Goal: Transaction & Acquisition: Obtain resource

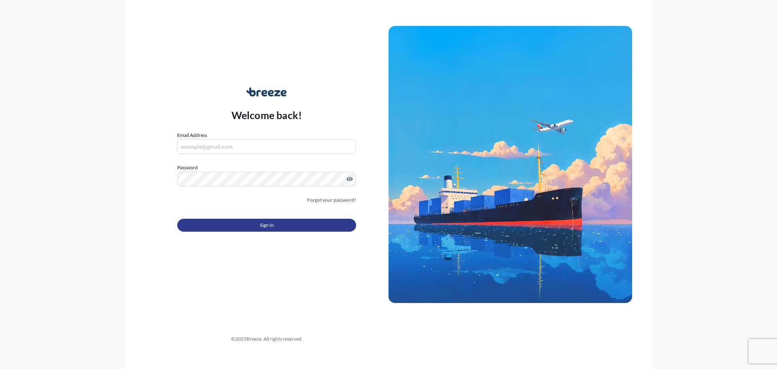
type input "[PERSON_NAME][EMAIL_ADDRESS][PERSON_NAME][DOMAIN_NAME]"
click at [332, 226] on button "Sign In" at bounding box center [266, 225] width 179 height 13
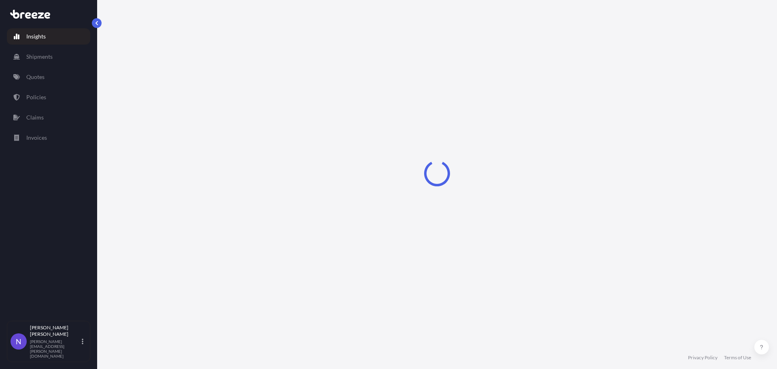
select select "2025"
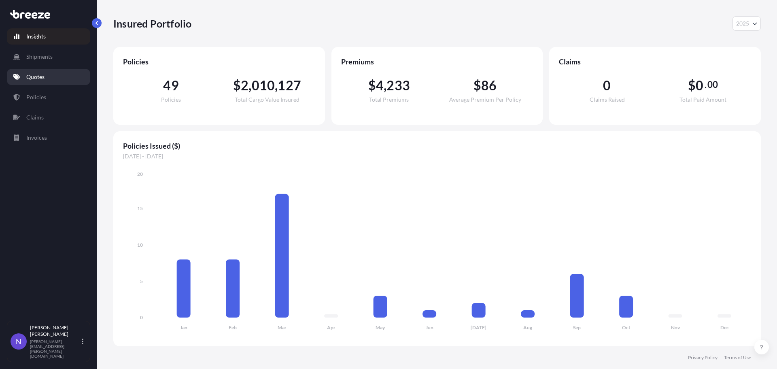
click at [36, 74] on p "Quotes" at bounding box center [35, 77] width 18 height 8
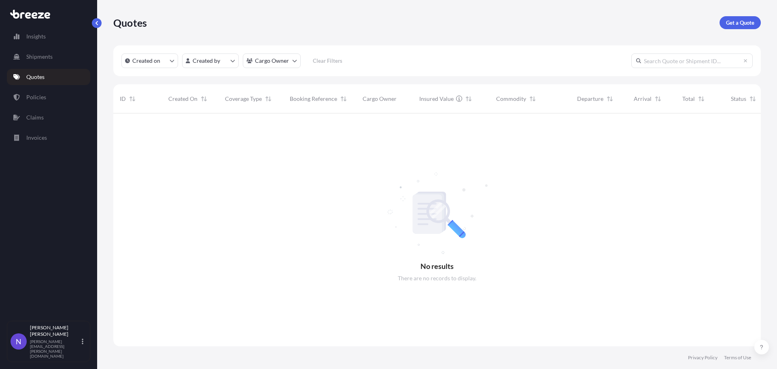
scroll to position [256, 641]
click at [740, 19] on p "Get a Quote" at bounding box center [740, 23] width 28 height 8
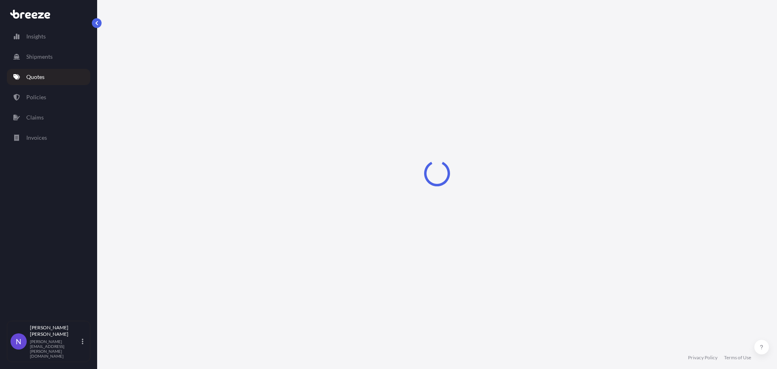
select select "Sea"
select select "1"
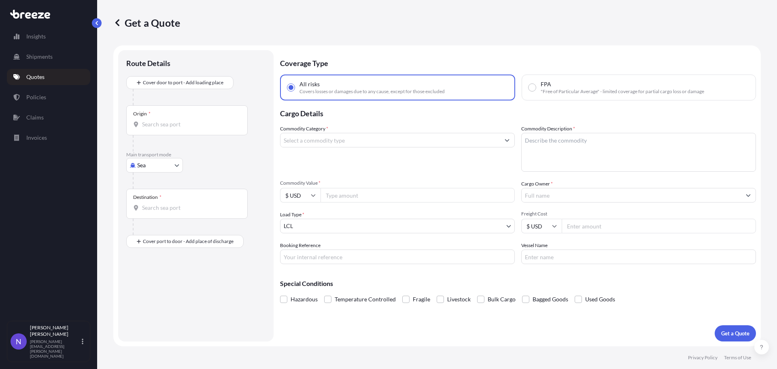
click at [386, 156] on div "Commodity Category *" at bounding box center [397, 148] width 235 height 47
click at [385, 145] on input "Commodity Category *" at bounding box center [389, 140] width 219 height 15
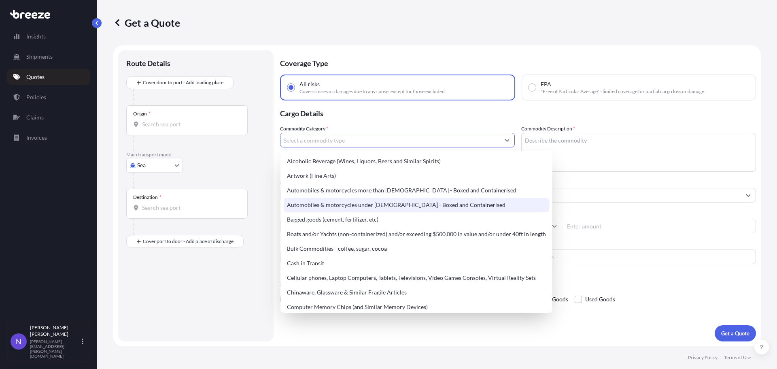
click at [358, 204] on div "Automobiles & motorcycles under [DEMOGRAPHIC_DATA] - Boxed and Containerised" at bounding box center [416, 204] width 265 height 15
type input "Automobiles & motorcycles under [DEMOGRAPHIC_DATA] - Boxed and Containerised"
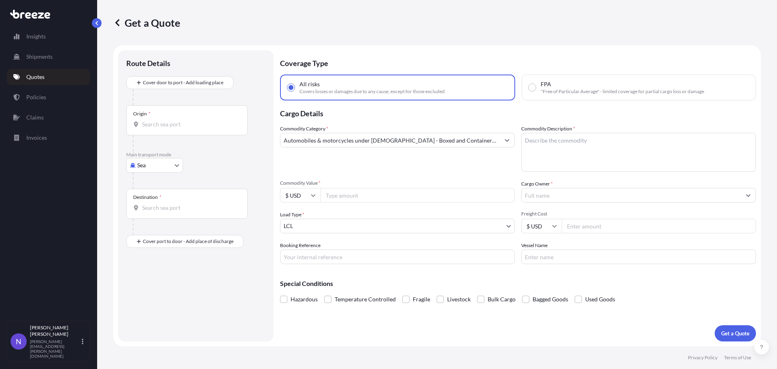
click at [397, 165] on div "Commodity Category * Automobiles & motorcycles under [DEMOGRAPHIC_DATA] - Boxed…" at bounding box center [397, 148] width 235 height 47
click at [606, 163] on textarea "Commodity Description *" at bounding box center [638, 152] width 235 height 39
type textarea "1 X 40' DHC STC 2025 LEXUS LX700H"
click at [451, 255] on input "Booking Reference" at bounding box center [397, 256] width 235 height 15
type input "19615"
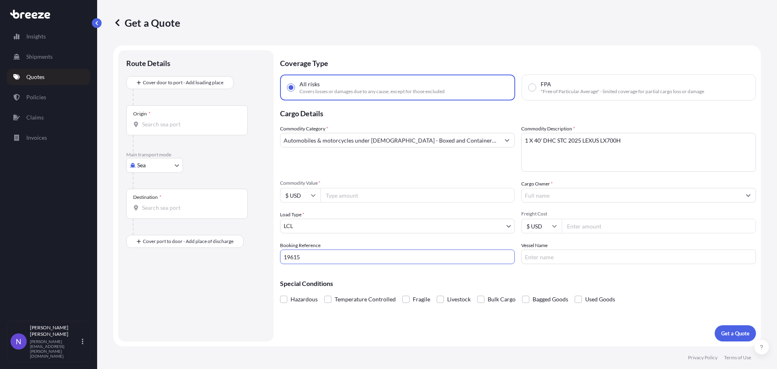
click at [424, 218] on div "Load Type * LCL" at bounding box center [397, 221] width 235 height 23
click at [403, 227] on body "Insights Shipments Quotes Policies Claims Invoices N [PERSON_NAME] [PERSON_NAME…" at bounding box center [388, 184] width 777 height 369
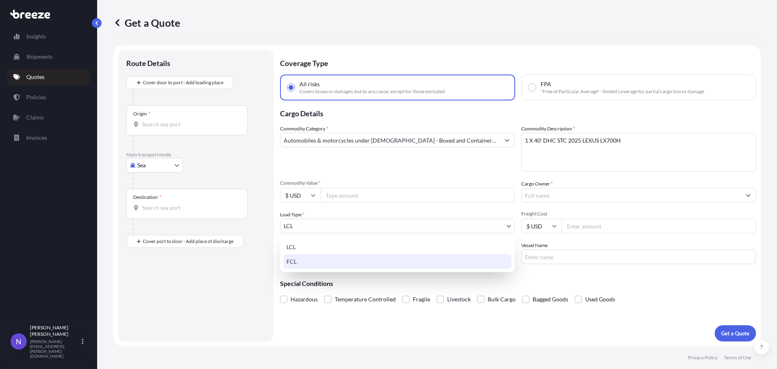
click at [354, 261] on div "FCL" at bounding box center [397, 261] width 228 height 15
select select "2"
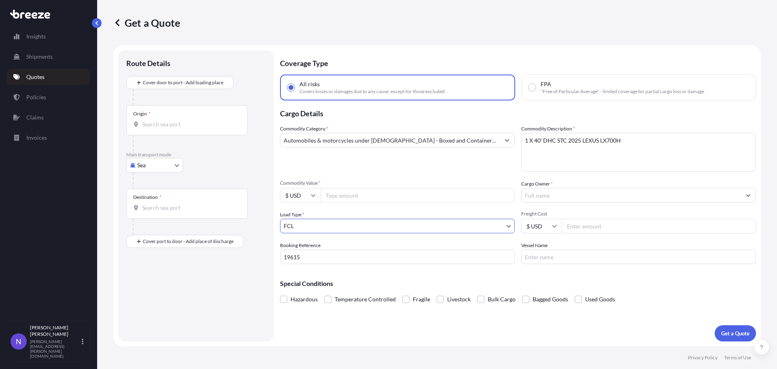
click at [377, 200] on input "Commodity Value *" at bounding box center [418, 195] width 194 height 15
type input "138000"
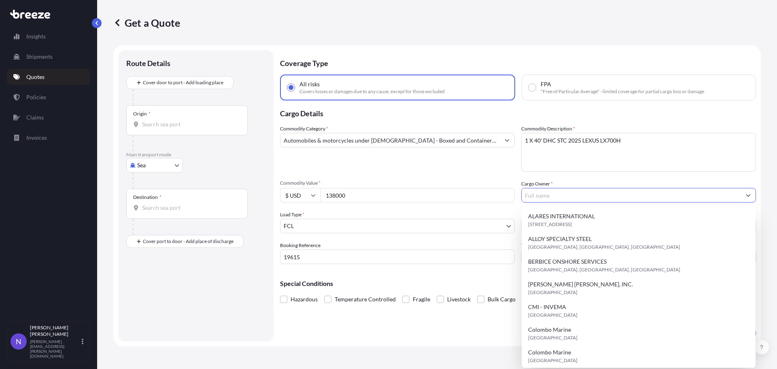
click at [577, 197] on input "Cargo Owner *" at bounding box center [631, 195] width 219 height 15
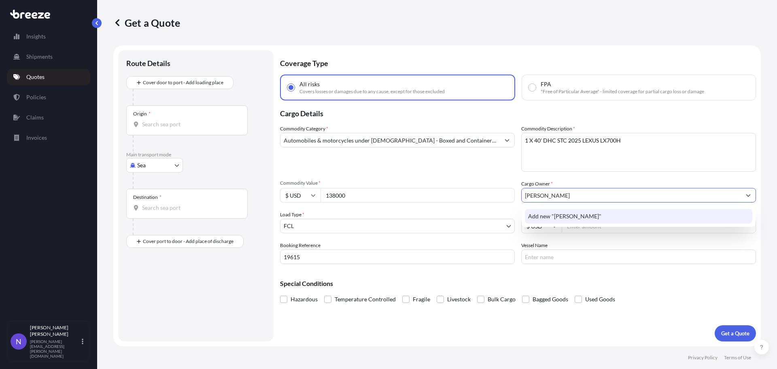
click at [588, 219] on div "Add new "[PERSON_NAME]"" at bounding box center [638, 216] width 227 height 15
click at [628, 214] on span "Add new "[PERSON_NAME] OGHENEKENO ADANO"" at bounding box center [596, 216] width 137 height 8
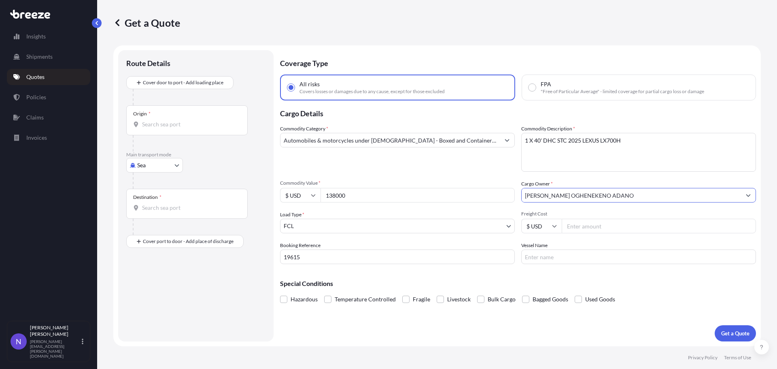
type input "[PERSON_NAME] OGHENEKENO ADANO"
click at [632, 278] on div "Special Conditions Hazardous Temperature Controlled Fragile Livestock Bulk Carg…" at bounding box center [518, 287] width 476 height 35
click at [593, 230] on input "Freight Cost" at bounding box center [659, 226] width 194 height 15
type input "5000"
click at [668, 304] on div "Hazardous Temperature Controlled Fragile Livestock Bulk Cargo Bagged Goods Used…" at bounding box center [518, 299] width 476 height 12
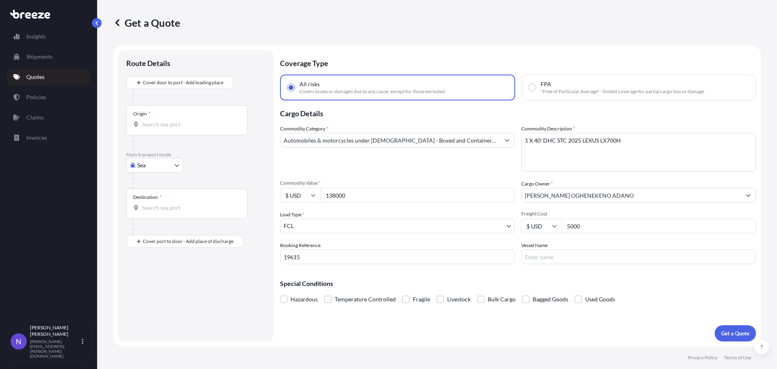
click at [188, 125] on input "Origin *" at bounding box center [190, 124] width 96 height 8
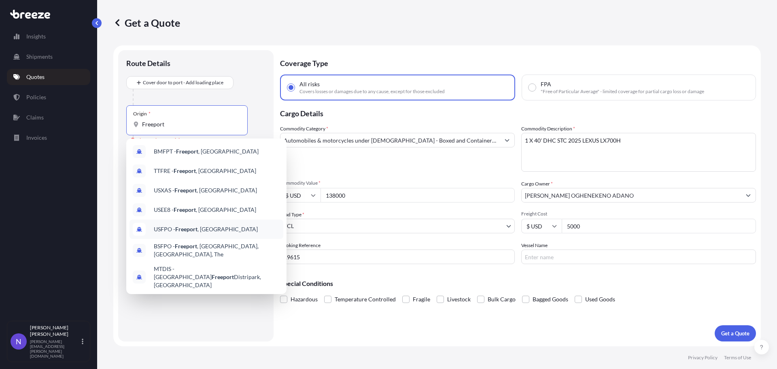
click at [206, 231] on span "USFPO - [GEOGRAPHIC_DATA] , [GEOGRAPHIC_DATA]" at bounding box center [206, 229] width 104 height 8
type input "USFPO - [GEOGRAPHIC_DATA], [GEOGRAPHIC_DATA]"
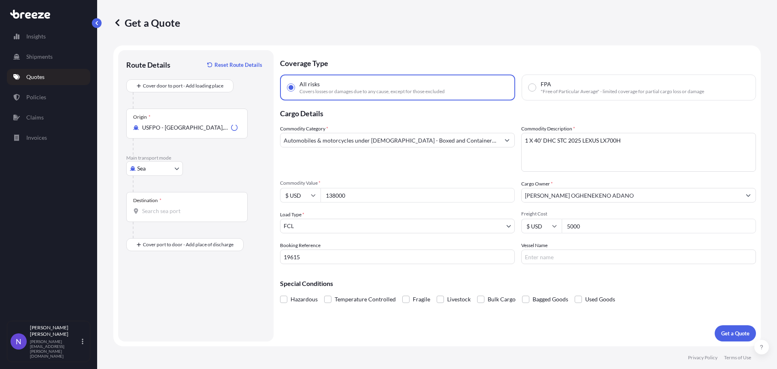
click at [220, 204] on div "Destination *" at bounding box center [186, 207] width 121 height 30
click at [220, 207] on input "Destination *" at bounding box center [190, 211] width 96 height 8
type input "N"
type input "t"
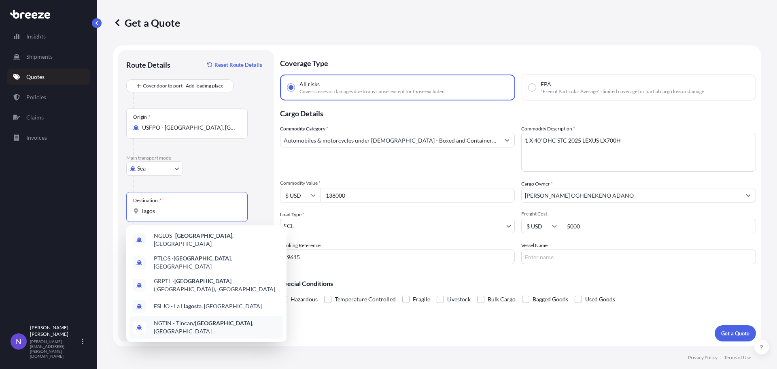
click at [242, 321] on div "NGTIN - [GEOGRAPHIC_DATA]/ [GEOGRAPHIC_DATA] , [GEOGRAPHIC_DATA]" at bounding box center [206, 327] width 154 height 23
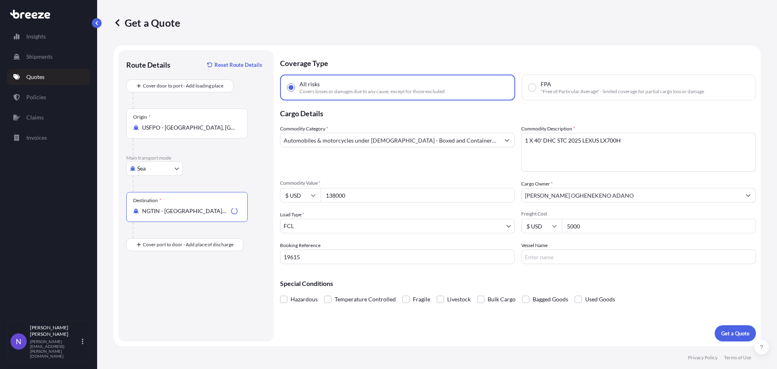
type input "NGTIN - [GEOGRAPHIC_DATA]/[GEOGRAPHIC_DATA], [GEOGRAPHIC_DATA]"
click at [253, 279] on div "Route Details Reset Route Details Cover door to port - Add loading place Place …" at bounding box center [195, 195] width 139 height 275
click at [734, 334] on p "Get a Quote" at bounding box center [735, 333] width 28 height 8
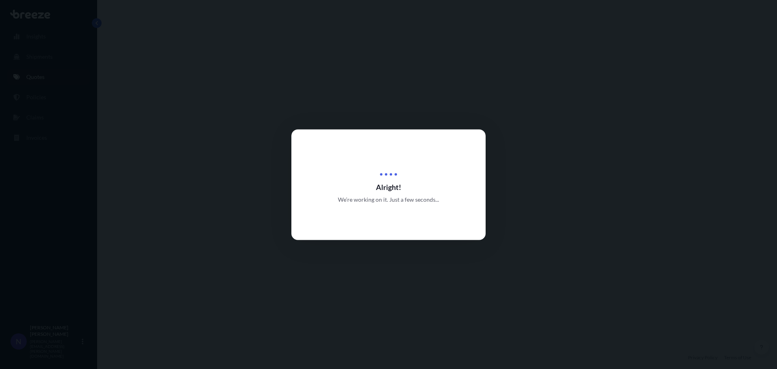
scroll to position [294, 0]
select select "Sea"
select select "2"
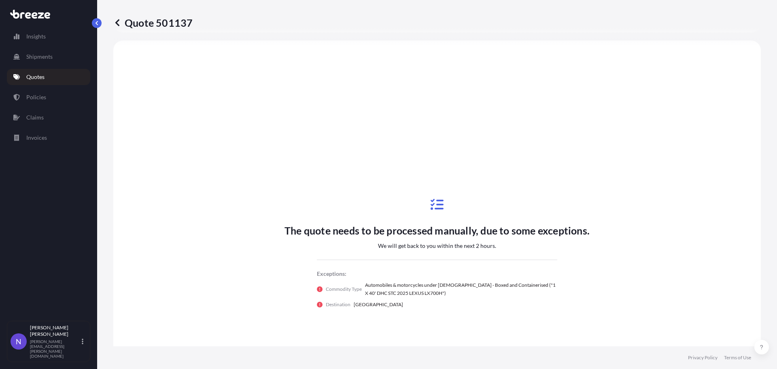
click at [119, 25] on icon at bounding box center [117, 23] width 8 height 8
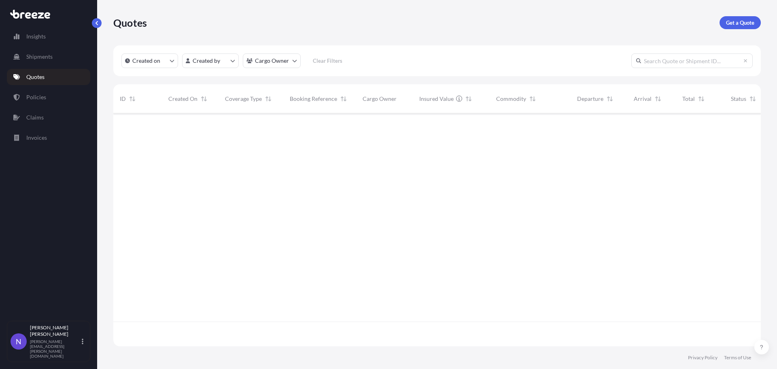
scroll to position [231, 641]
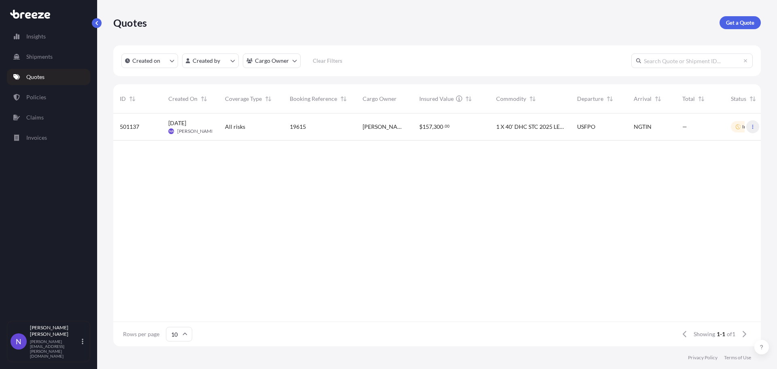
click at [756, 128] on button "button" at bounding box center [752, 126] width 13 height 13
click at [724, 138] on link "Duplicate quote" at bounding box center [717, 142] width 62 height 13
select select "Sea"
select select "2"
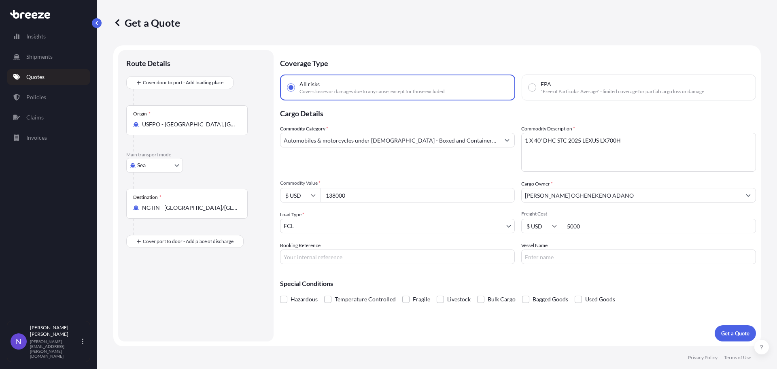
drag, startPoint x: 407, startPoint y: 199, endPoint x: 310, endPoint y: 195, distance: 97.6
click at [310, 195] on div "$ USD 138000" at bounding box center [397, 195] width 235 height 15
type input "143000"
click at [354, 253] on input "Booking Reference" at bounding box center [397, 256] width 235 height 15
type input "19615"
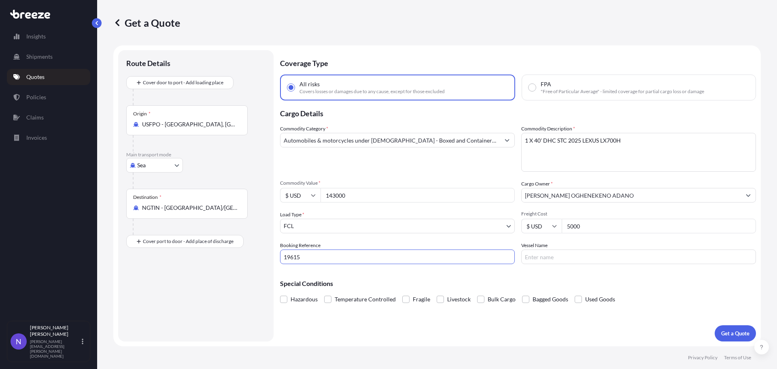
click at [645, 147] on textarea "1 X 40' DHC STC 2025 LEXUS LX700H" at bounding box center [638, 152] width 235 height 39
type textarea "1 X 40' DHC STC 2021 MERCEDES G WAGON AMG G63"
click at [475, 157] on div "Commodity Category * Automobiles & motorcycles under [DEMOGRAPHIC_DATA] - Boxed…" at bounding box center [397, 148] width 235 height 47
click at [736, 335] on p "Get a Quote" at bounding box center [735, 333] width 28 height 8
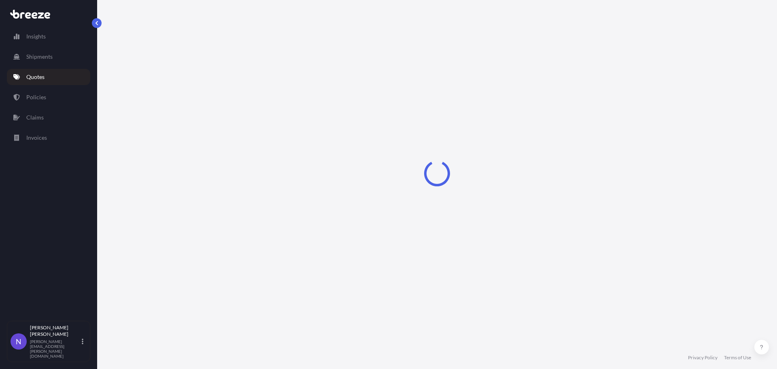
select select "Sea"
select select "2"
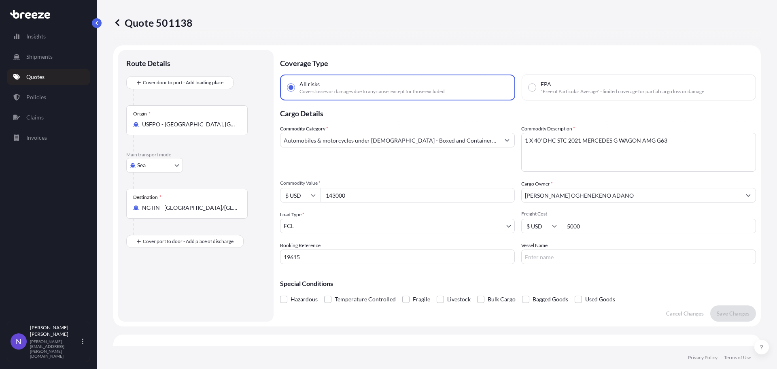
scroll to position [294, 0]
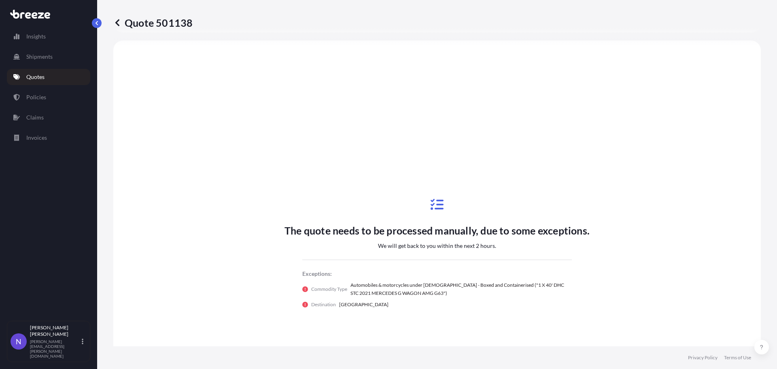
click at [114, 18] on link at bounding box center [117, 22] width 8 height 13
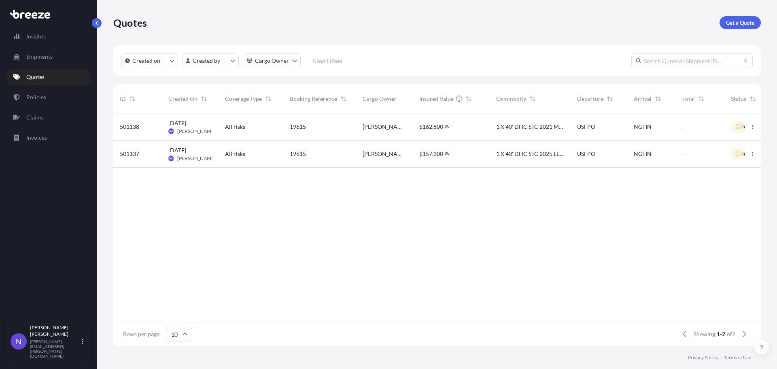
scroll to position [0, 36]
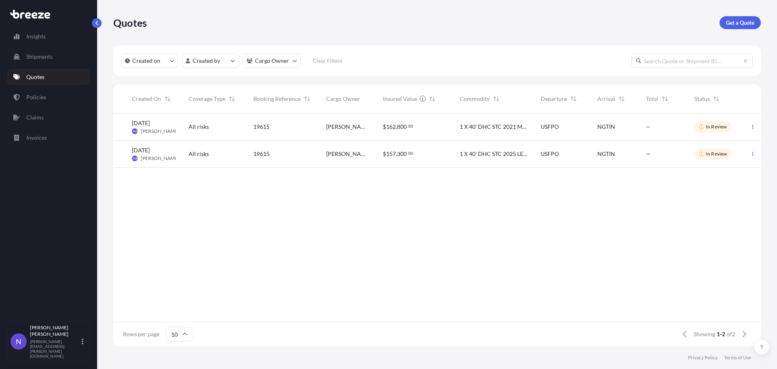
click at [31, 17] on icon at bounding box center [30, 14] width 40 height 9
click at [86, 348] on div "[PERSON_NAME] [PERSON_NAME][EMAIL_ADDRESS][PERSON_NAME][DOMAIN_NAME]" at bounding box center [58, 341] width 57 height 34
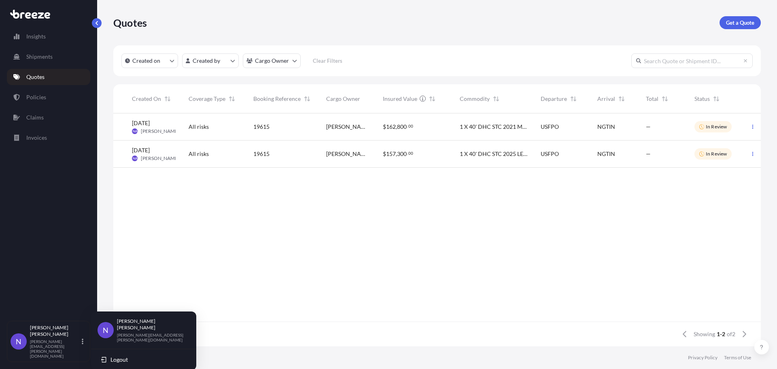
click at [65, 224] on div "Insights Shipments Quotes Policies Claims Invoices" at bounding box center [48, 170] width 83 height 299
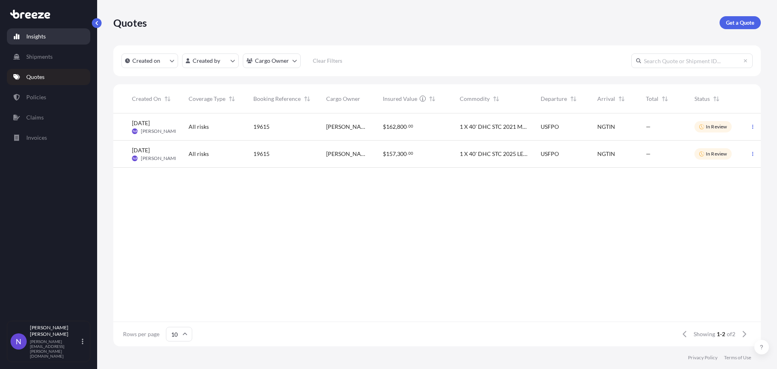
click at [29, 37] on p "Insights" at bounding box center [35, 36] width 19 height 8
select select "2025"
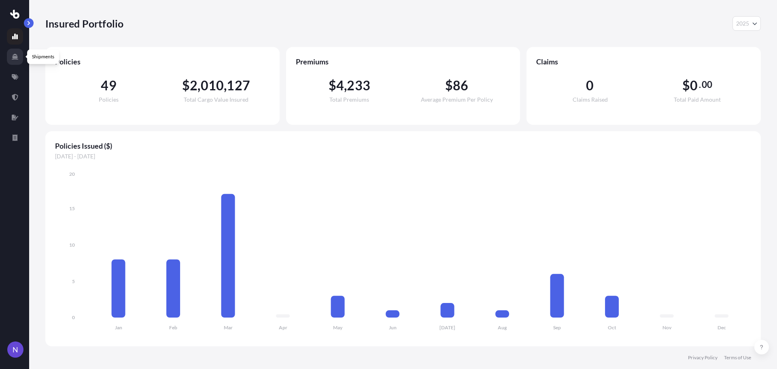
click at [18, 61] on link at bounding box center [15, 57] width 16 height 16
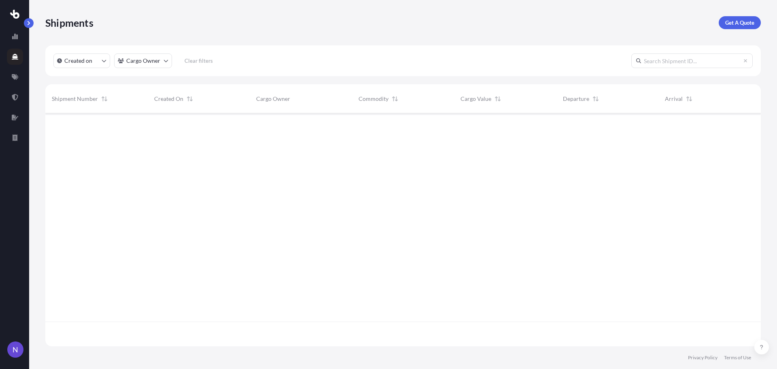
scroll to position [231, 709]
click at [19, 73] on link at bounding box center [15, 77] width 16 height 16
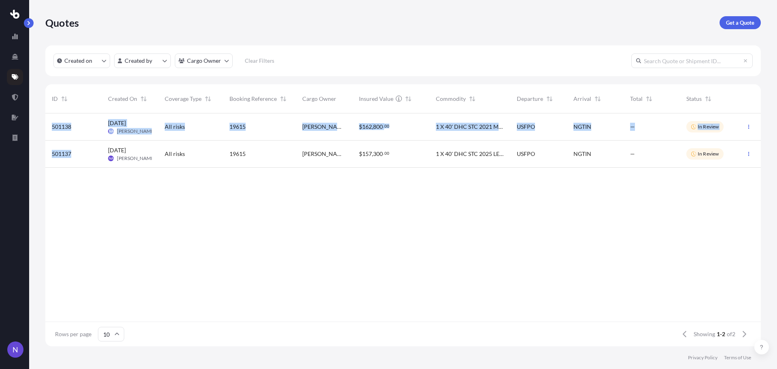
drag, startPoint x: 60, startPoint y: 151, endPoint x: 51, endPoint y: 121, distance: 30.9
click at [51, 121] on div "501138 [DATE] NA [PERSON_NAME] All risks 19615 [PERSON_NAME] OGHENEKENO ADANO $…" at bounding box center [390, 140] width 691 height 54
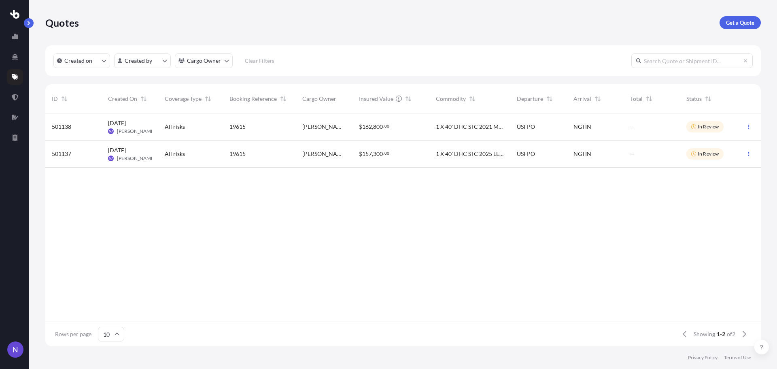
click at [174, 248] on div "501138 [DATE] NA [PERSON_NAME] All risks 19615 [PERSON_NAME] OGHENEKENO ADANO $…" at bounding box center [402, 217] width 715 height 208
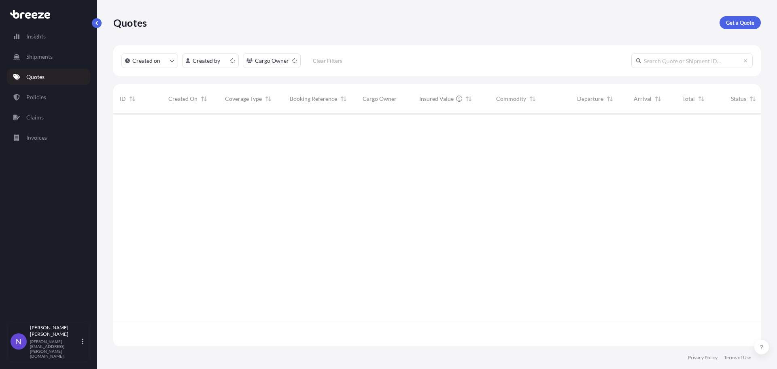
scroll to position [231, 641]
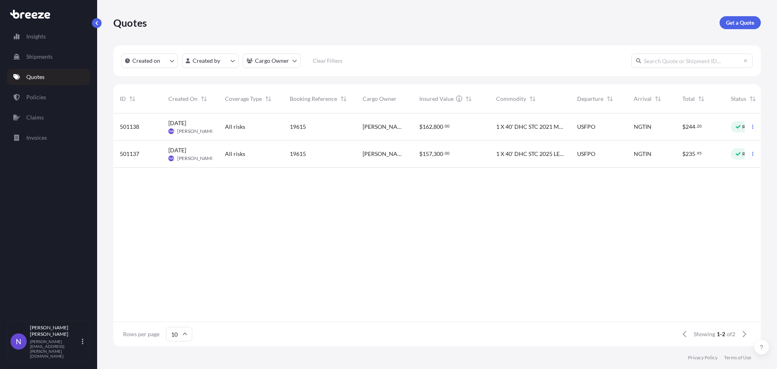
click at [588, 18] on div "Quotes Get a Quote" at bounding box center [436, 22] width 647 height 13
click at [488, 146] on div "$ 157 , 300 . 00" at bounding box center [451, 153] width 77 height 27
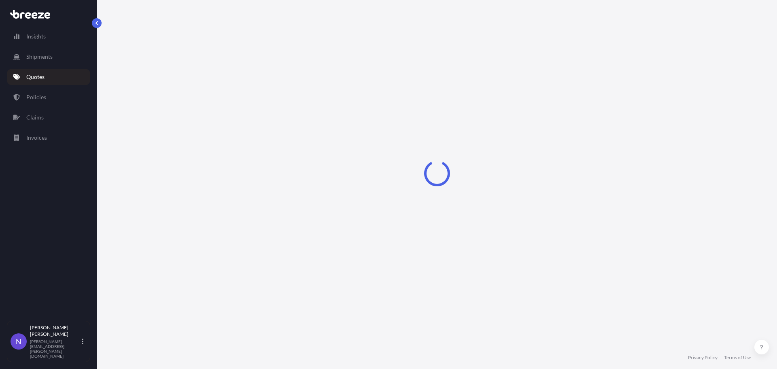
select select "Sea"
select select "2"
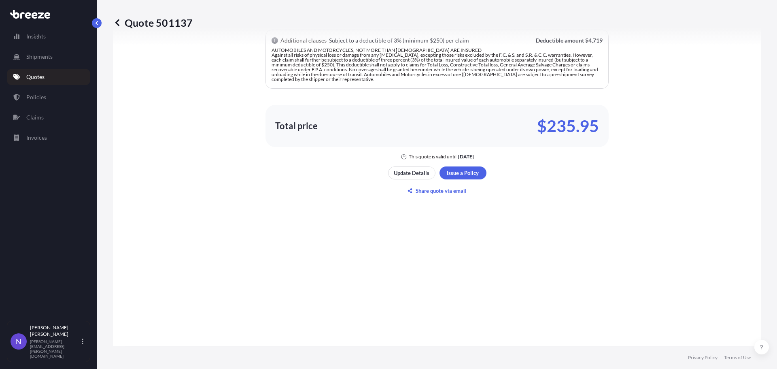
scroll to position [375, 0]
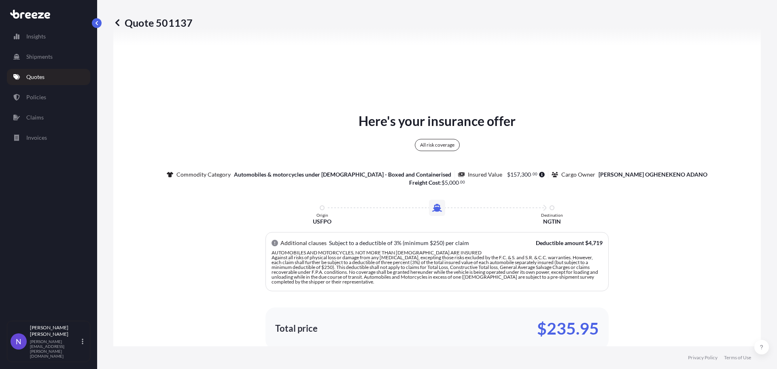
click at [117, 19] on icon at bounding box center [117, 23] width 8 height 8
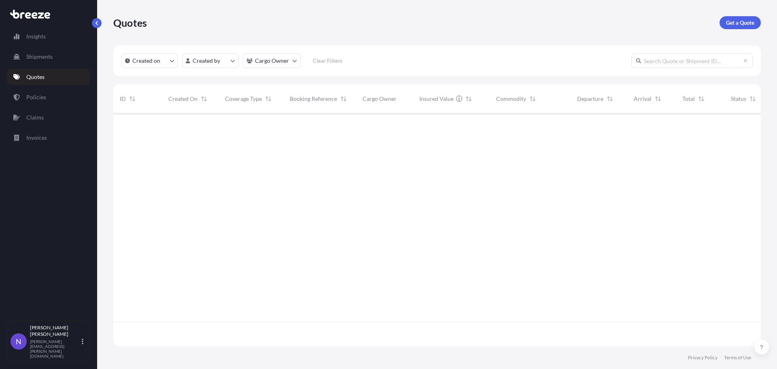
scroll to position [231, 641]
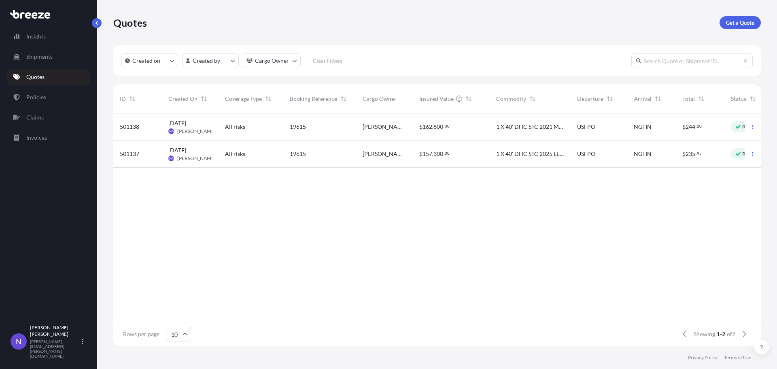
click at [492, 138] on div "1 X 40' DHC STC 2021 MERCEDES G WAGON AMG G63" at bounding box center [530, 126] width 81 height 27
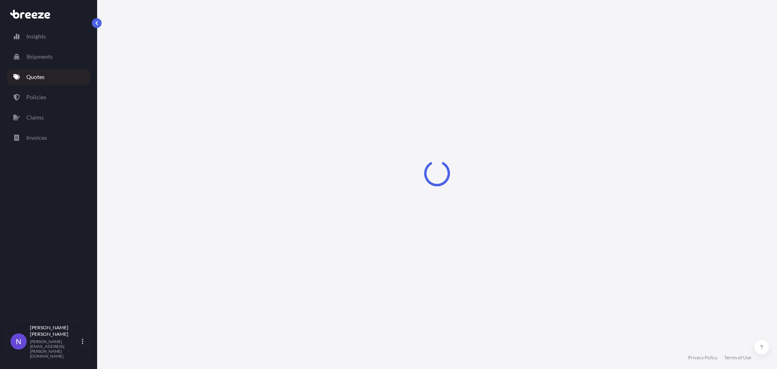
select select "Sea"
select select "2"
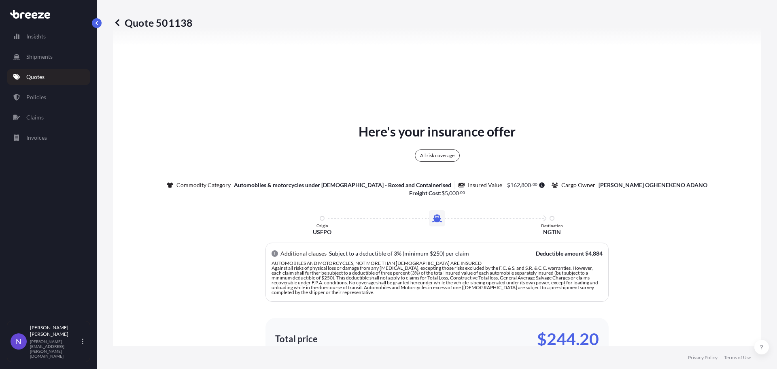
scroll to position [567, 0]
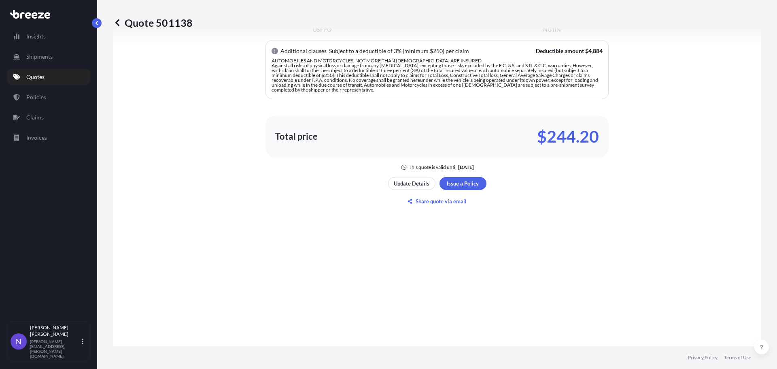
click at [115, 23] on icon at bounding box center [117, 23] width 8 height 8
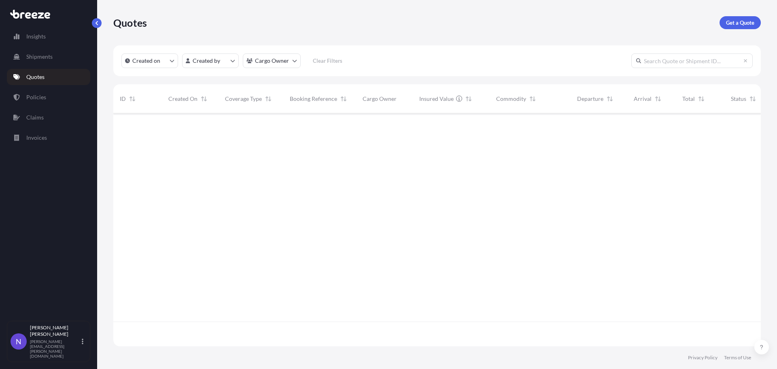
scroll to position [231, 641]
